Goal: Find specific page/section: Find specific page/section

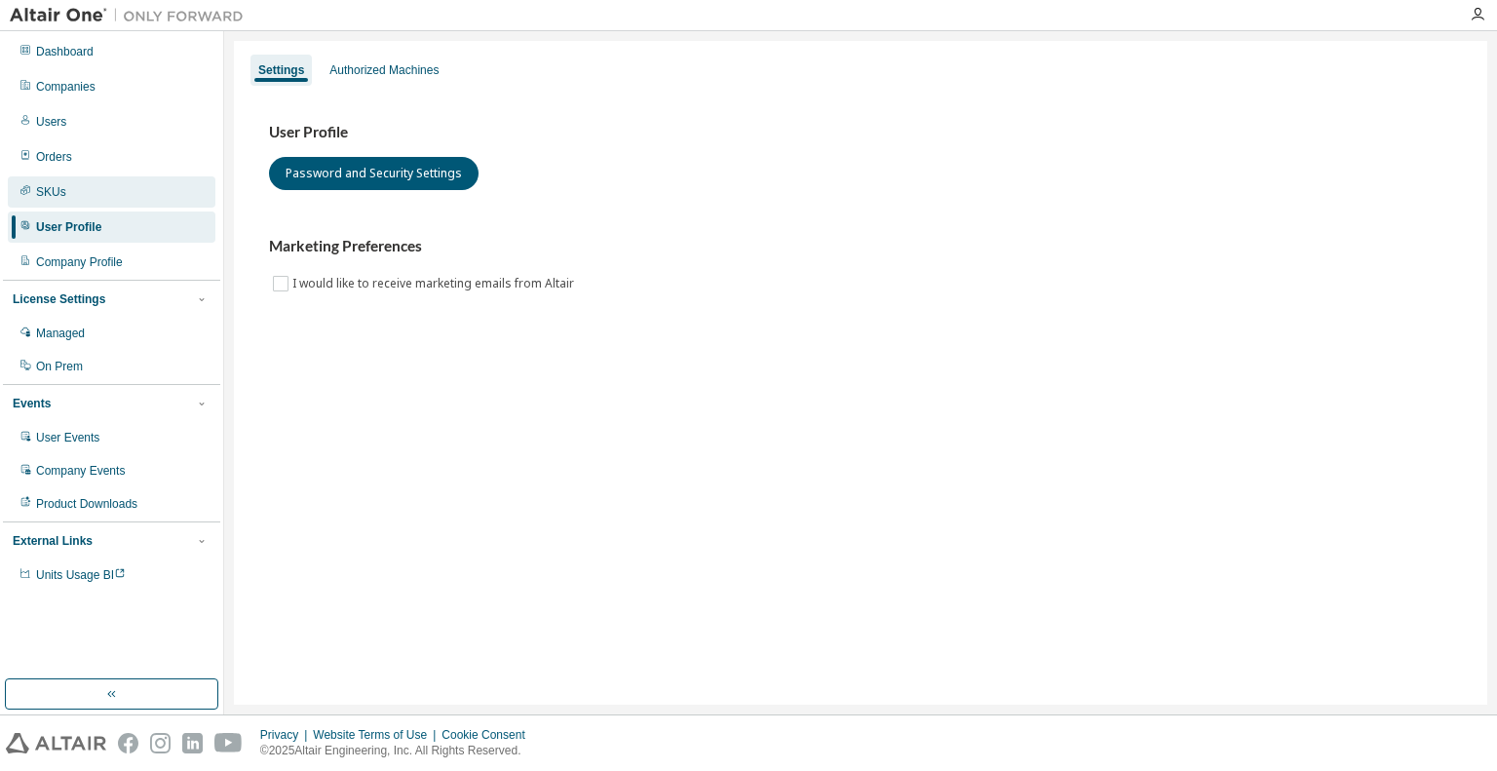
click at [49, 202] on div "SKUs" at bounding box center [112, 191] width 208 height 31
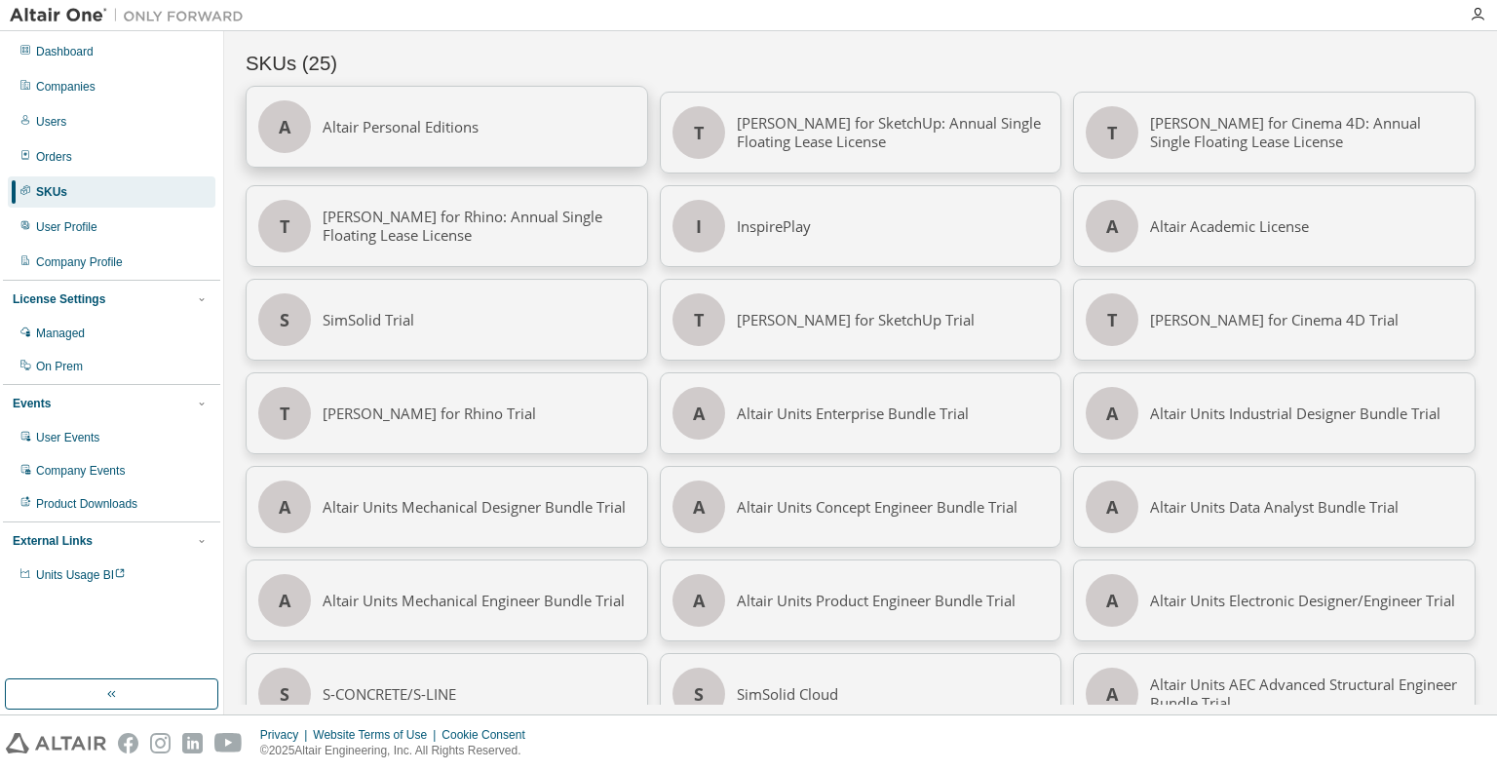
click at [350, 129] on div "Altair Personal Editions" at bounding box center [479, 127] width 313 height 80
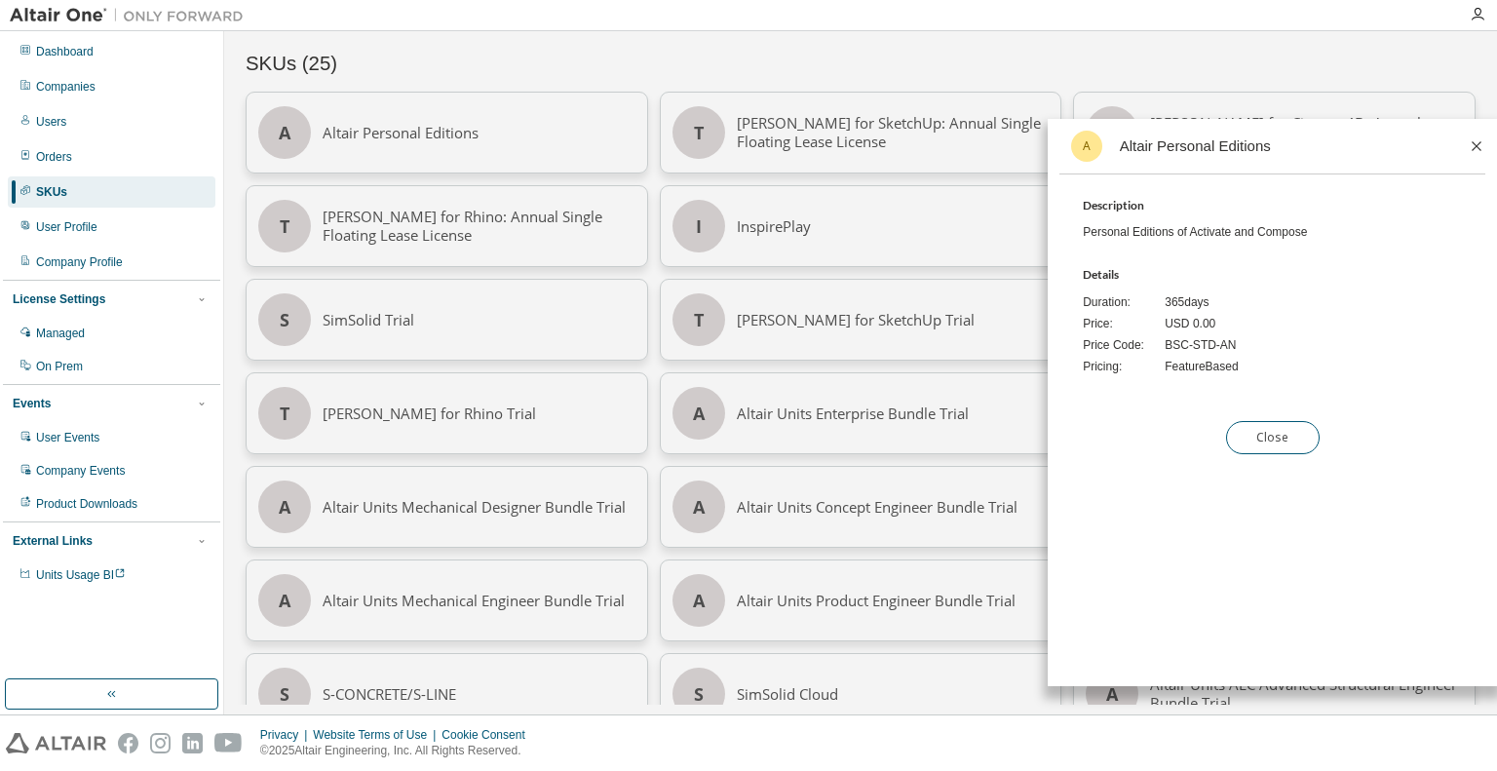
click at [1480, 141] on icon at bounding box center [1477, 146] width 10 height 10
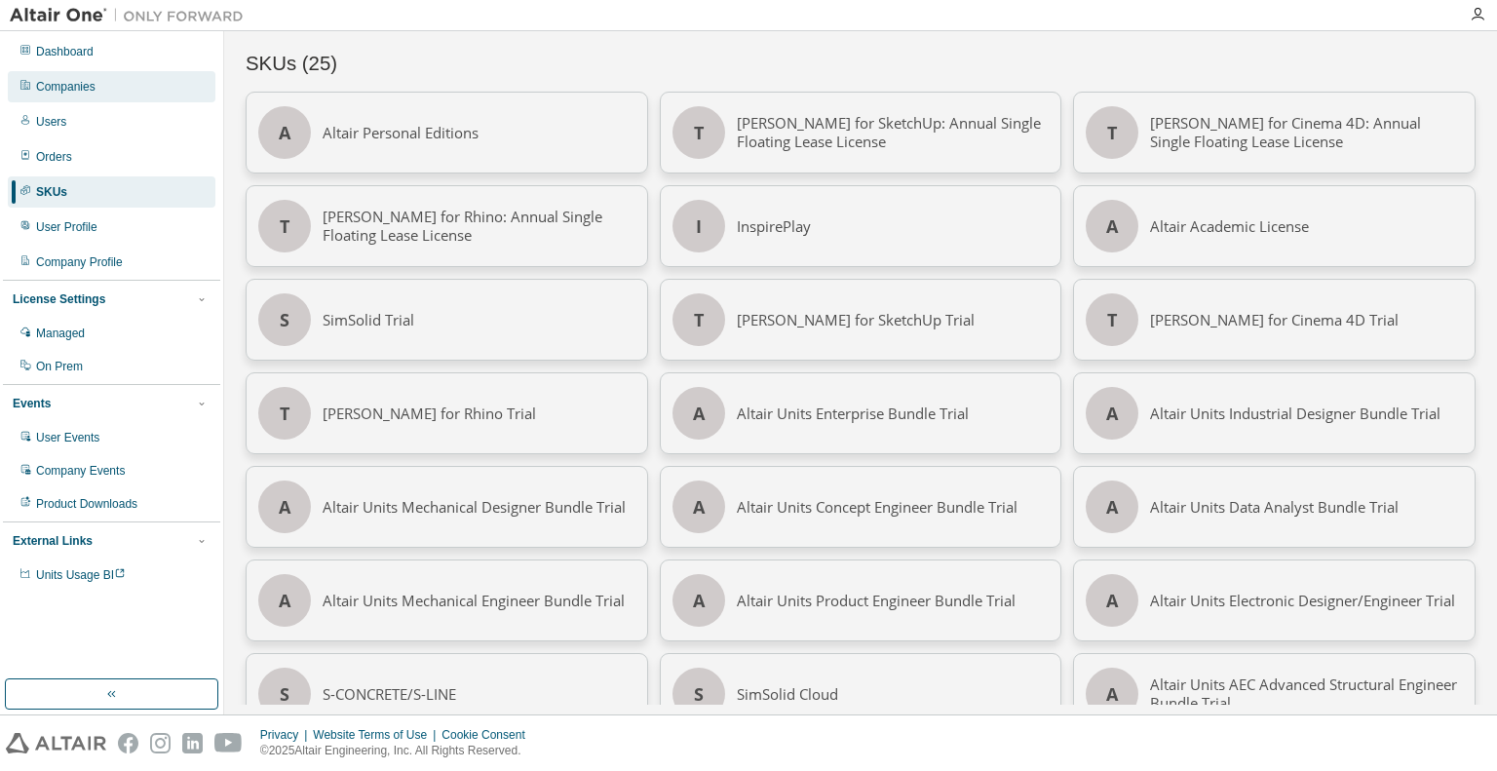
click at [51, 95] on div "Companies" at bounding box center [112, 86] width 208 height 31
